Goal: Task Accomplishment & Management: Manage account settings

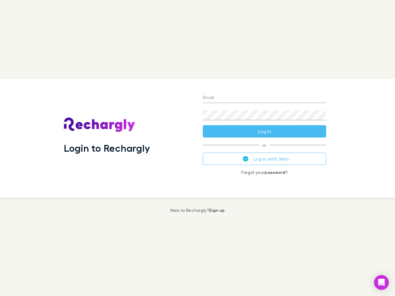
click at [197, 148] on div "Login to Rechargly" at bounding box center [128, 138] width 139 height 120
click at [264, 98] on input "Email" at bounding box center [263, 98] width 123 height 10
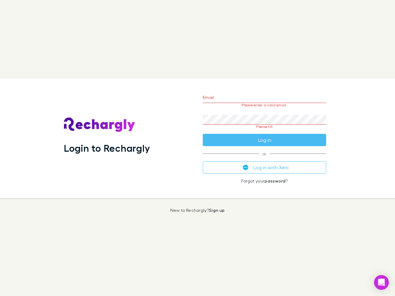
click at [264, 131] on form "Email Please enter a valid email. Password Please fill Log in" at bounding box center [263, 117] width 123 height 58
click at [264, 159] on div "Email Please enter a valid email. Password Please fill Log in or Log in with Xe…" at bounding box center [264, 138] width 133 height 120
click at [381, 282] on icon "Open Intercom Messenger" at bounding box center [381, 282] width 6 height 7
